Goal: Transaction & Acquisition: Book appointment/travel/reservation

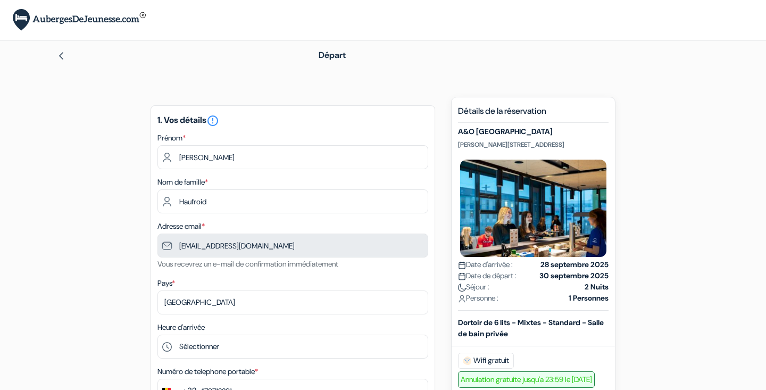
type input "479 71 22 91"
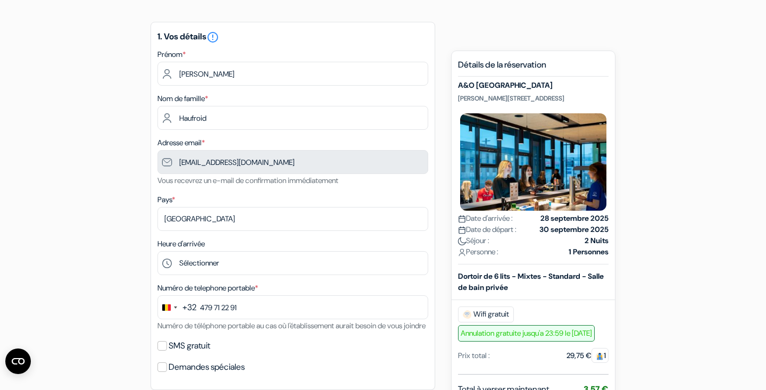
scroll to position [102, 0]
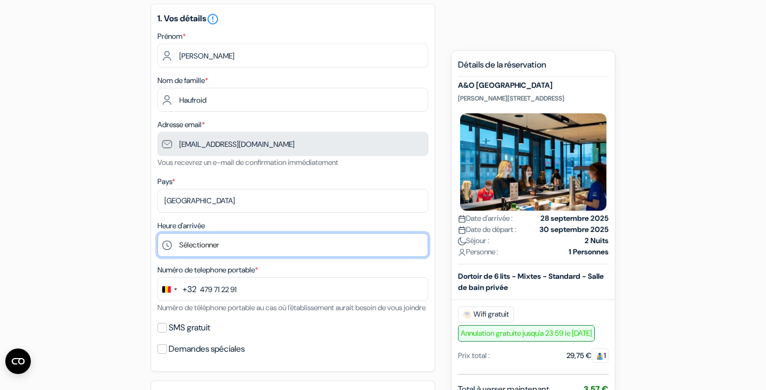
click at [224, 246] on select "Sélectionner 1:00 2:00 3:00 4:00 5:00 6:00 7:00 8:00 9:00 10:00 11:00 12:00 13:…" at bounding box center [292, 245] width 271 height 24
select select "9"
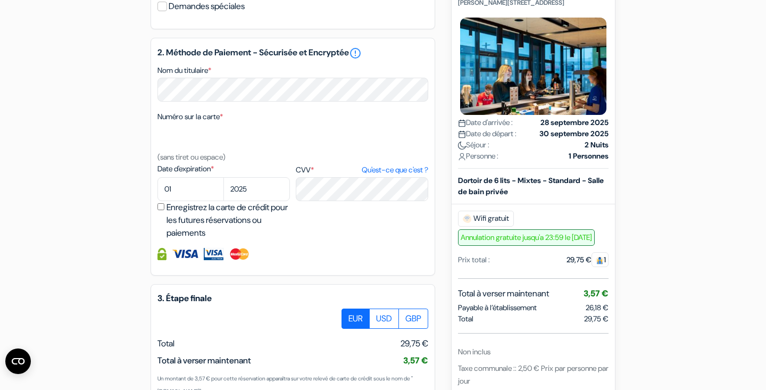
scroll to position [405, 0]
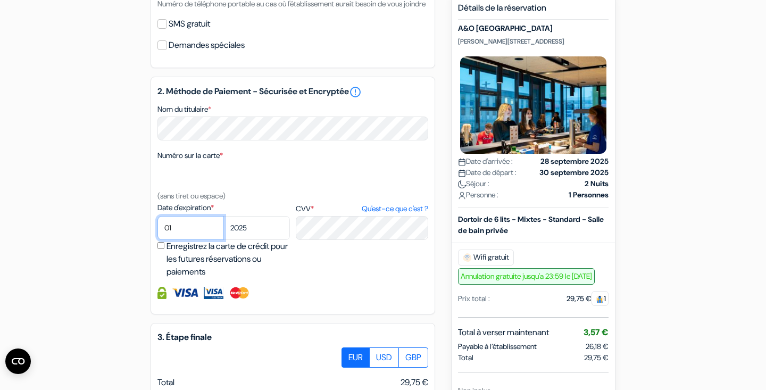
click at [182, 237] on select "01 02 03 04 05 06 07 08 09 10 11 12" at bounding box center [190, 228] width 66 height 24
select select "08"
click at [251, 236] on select "2025 2026 2027 2028 2029 2030 2031 2032 2033 2034 2035 2036 2037 2038 2039 2040…" at bounding box center [256, 228] width 66 height 24
select select "2030"
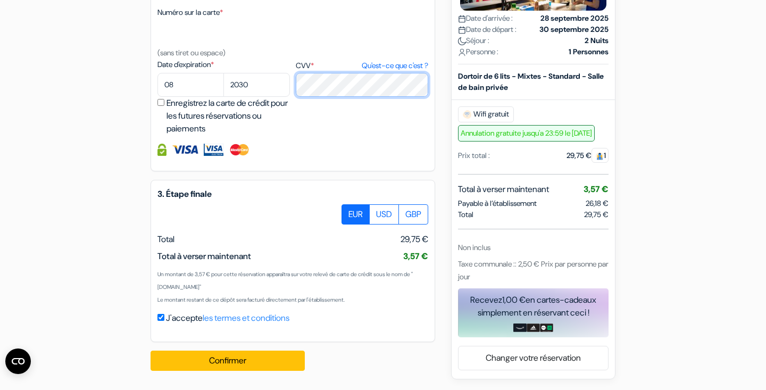
scroll to position [561, 0]
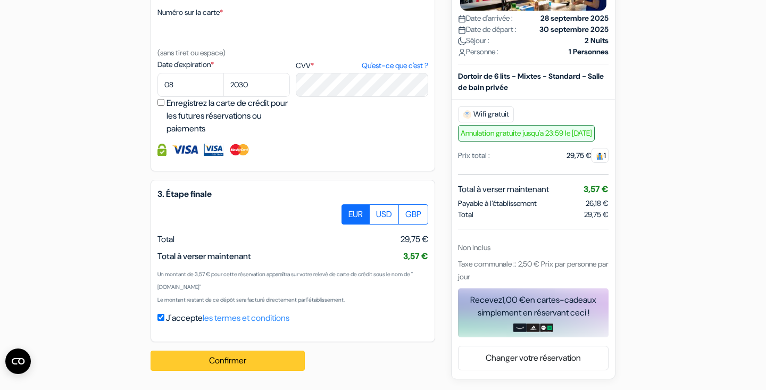
click at [262, 364] on button "Confirmer Loading..." at bounding box center [228, 361] width 154 height 20
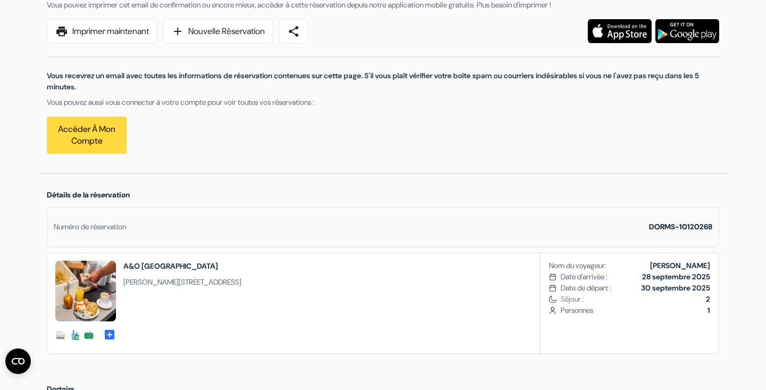
scroll to position [138, 0]
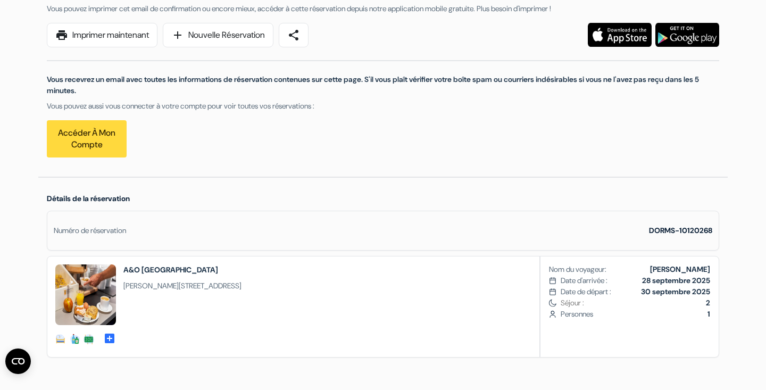
click at [97, 141] on link "Accéder à mon compte" at bounding box center [87, 138] width 80 height 37
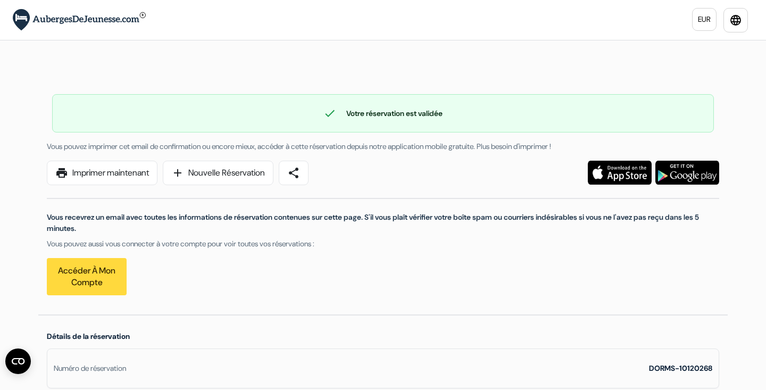
scroll to position [0, 0]
